Goal: Task Accomplishment & Management: Manage account settings

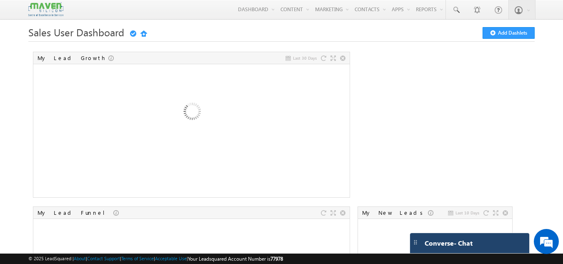
click at [435, 249] on div "Converse - Chat" at bounding box center [469, 243] width 119 height 20
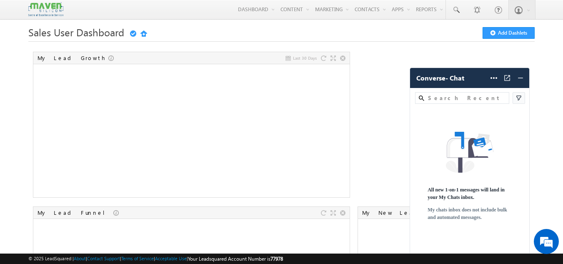
click at [521, 94] on img at bounding box center [519, 98] width 8 height 8
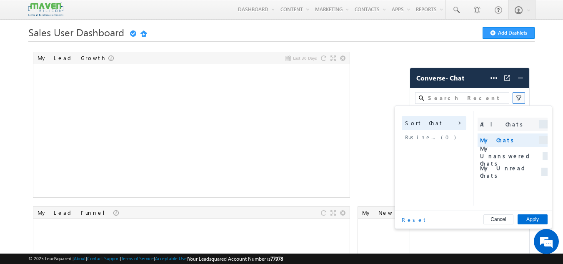
click at [504, 125] on li "All Chats" at bounding box center [513, 124] width 70 height 13
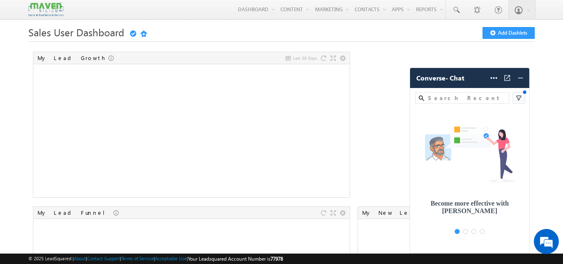
click at [521, 102] on img at bounding box center [519, 98] width 8 height 8
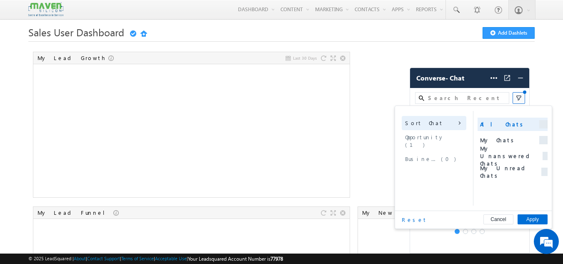
click at [452, 131] on div "Opportunity ( 1 )" at bounding box center [434, 141] width 65 height 22
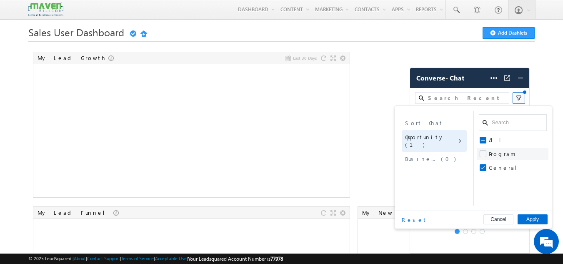
click at [490, 152] on span "Program" at bounding box center [502, 154] width 27 height 8
click at [489, 154] on input "Program" at bounding box center [489, 154] width 0 height 0
click at [528, 214] on button "Apply" at bounding box center [533, 219] width 30 height 10
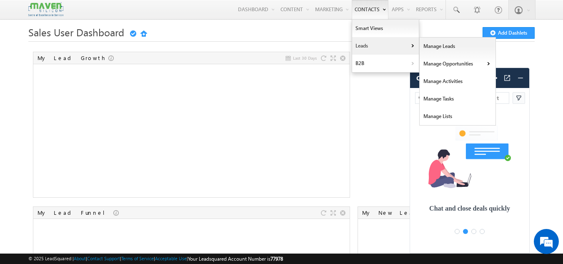
click at [358, 43] on link "Leads" at bounding box center [385, 46] width 67 height 18
click at [461, 50] on link "Manage Leads" at bounding box center [458, 47] width 76 height 18
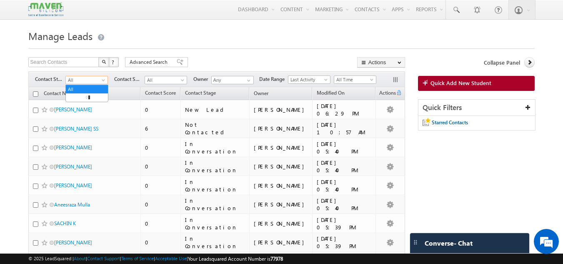
click at [105, 84] on span at bounding box center [104, 81] width 7 height 7
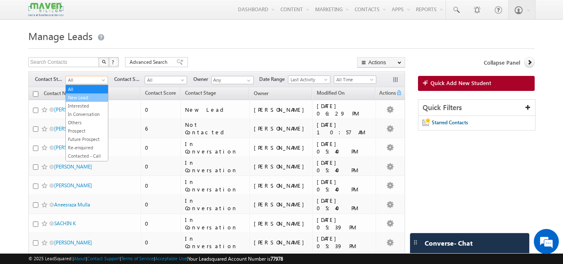
click at [94, 98] on link "New Lead" at bounding box center [87, 98] width 42 height 8
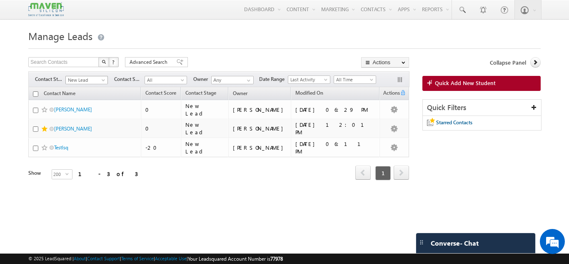
click at [98, 77] on span "New Lead" at bounding box center [86, 80] width 40 height 8
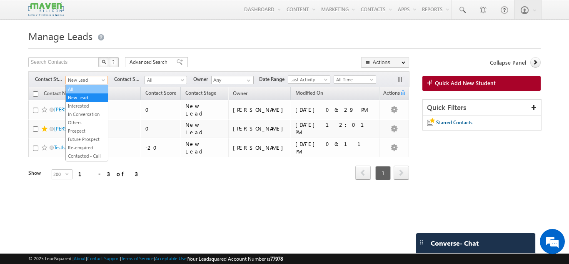
click at [93, 91] on link "All" at bounding box center [87, 89] width 42 height 8
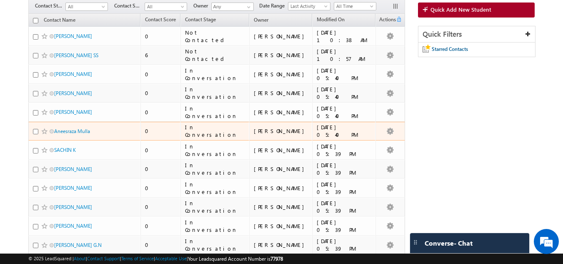
scroll to position [145, 0]
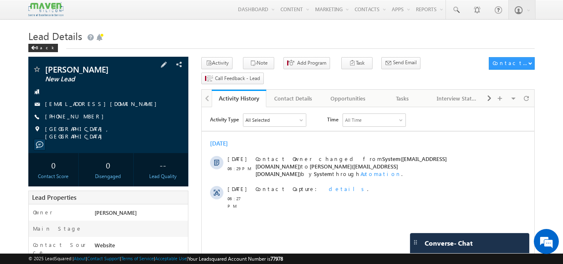
drag, startPoint x: 90, startPoint y: 124, endPoint x: 85, endPoint y: 125, distance: 4.9
click at [85, 121] on div "[PHONE_NUMBER]" at bounding box center [109, 117] width 152 height 8
copy div "[PHONE_NUMBER]"
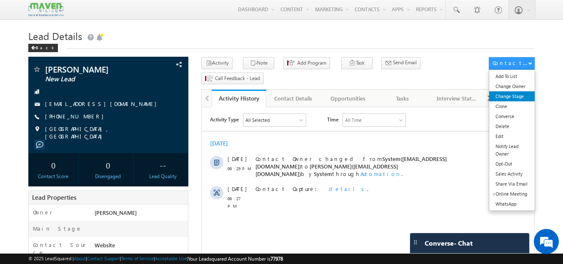
click at [500, 100] on link "Change Stage" at bounding box center [511, 96] width 45 height 10
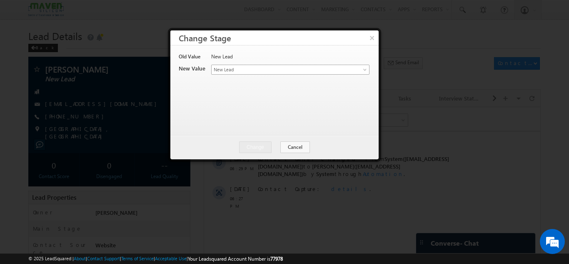
click at [235, 71] on span "New Lead" at bounding box center [277, 70] width 130 height 8
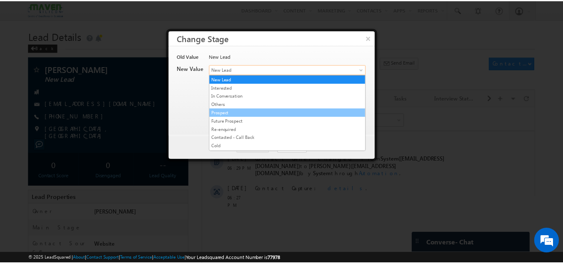
scroll to position [158, 0]
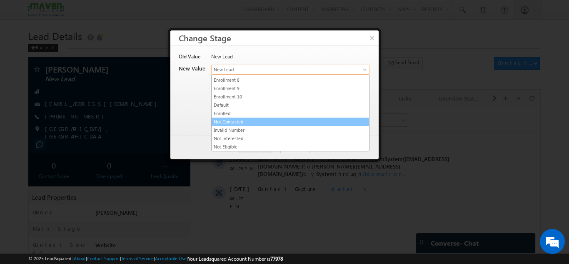
click at [240, 123] on link "Not Contacted" at bounding box center [291, 122] width 158 height 8
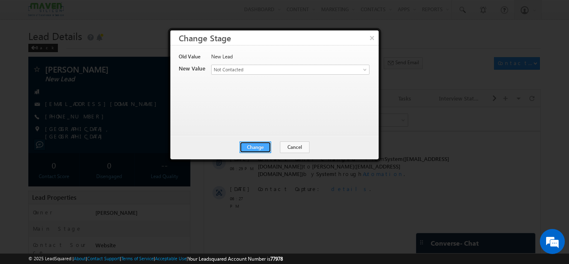
click at [256, 143] on button "Change" at bounding box center [256, 147] width 32 height 12
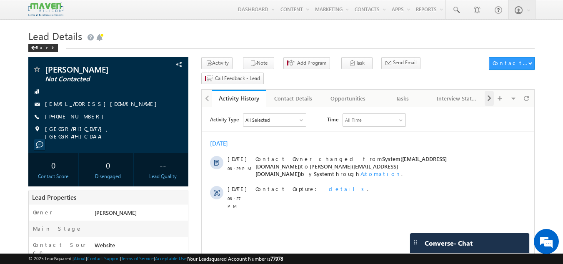
click at [493, 91] on div at bounding box center [489, 98] width 9 height 15
click at [453, 93] on div "Notes" at bounding box center [457, 98] width 40 height 10
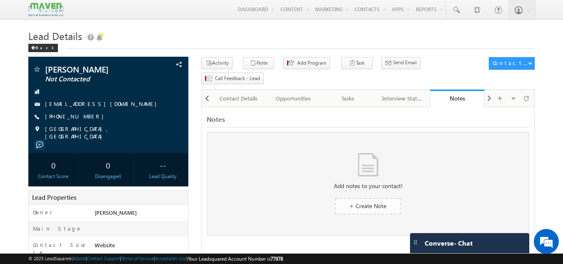
click at [365, 198] on link "+ Create Note" at bounding box center [368, 206] width 66 height 16
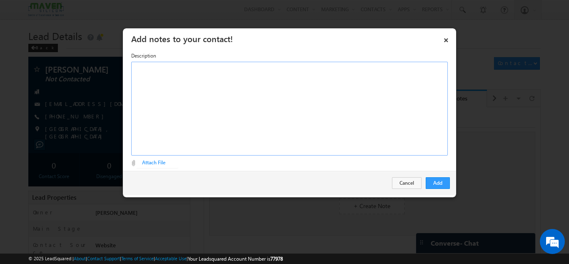
click at [211, 105] on div "Rich Text Editor, Description-inline-editor-div" at bounding box center [289, 109] width 317 height 94
click at [443, 188] on button "Add" at bounding box center [438, 183] width 24 height 12
